Goal: Navigation & Orientation: Understand site structure

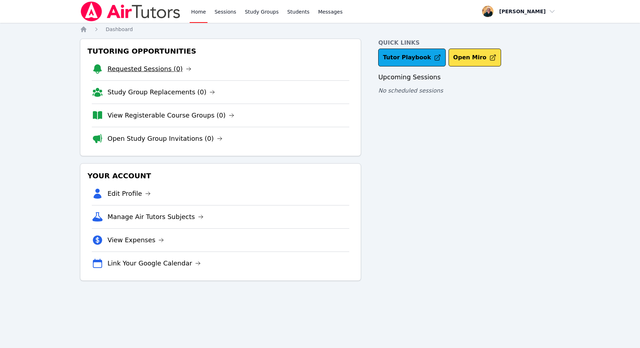
click at [152, 67] on link "Requested Sessions (0)" at bounding box center [149, 69] width 84 height 10
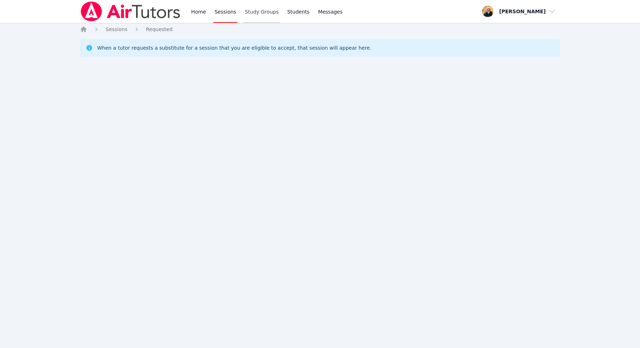
click at [258, 10] on link "Study Groups" at bounding box center [261, 11] width 37 height 23
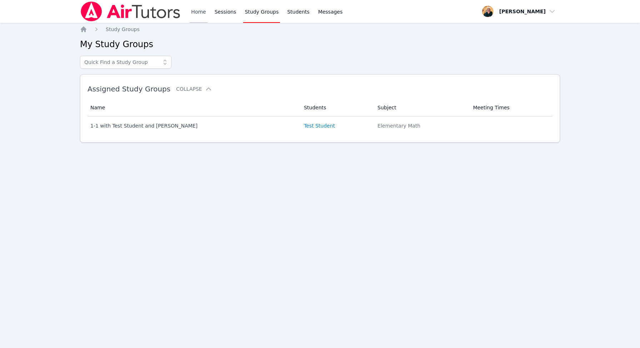
click at [196, 9] on link "Home" at bounding box center [198, 11] width 17 height 23
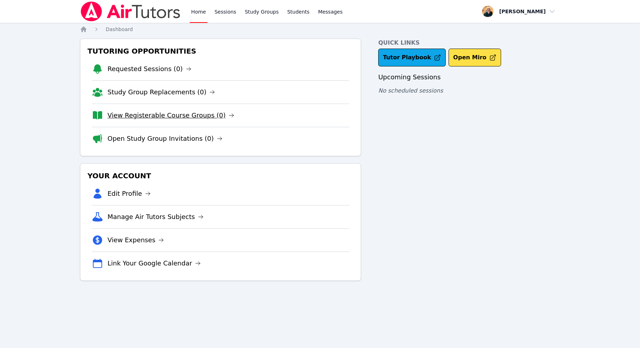
click at [190, 116] on link "View Registerable Course Groups (0)" at bounding box center [170, 115] width 127 height 10
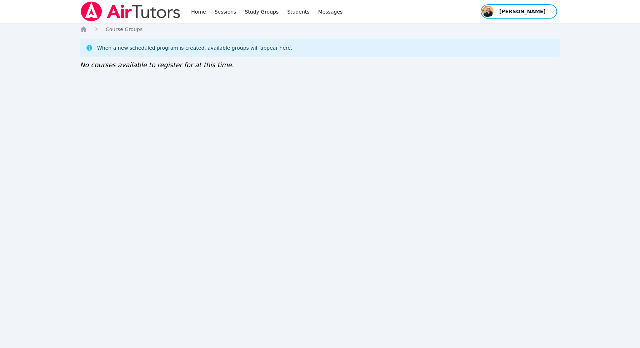
click at [552, 10] on span "button" at bounding box center [519, 12] width 78 height 16
click at [422, 128] on div "Home Sessions Study Groups Students Messages Open user menu [PERSON_NAME] Profi…" at bounding box center [320, 174] width 640 height 348
click at [619, 47] on div "Home Sessions Study Groups Students Messages Open user menu Michele Miller Open…" at bounding box center [320, 174] width 640 height 348
